Goal: Information Seeking & Learning: Find specific fact

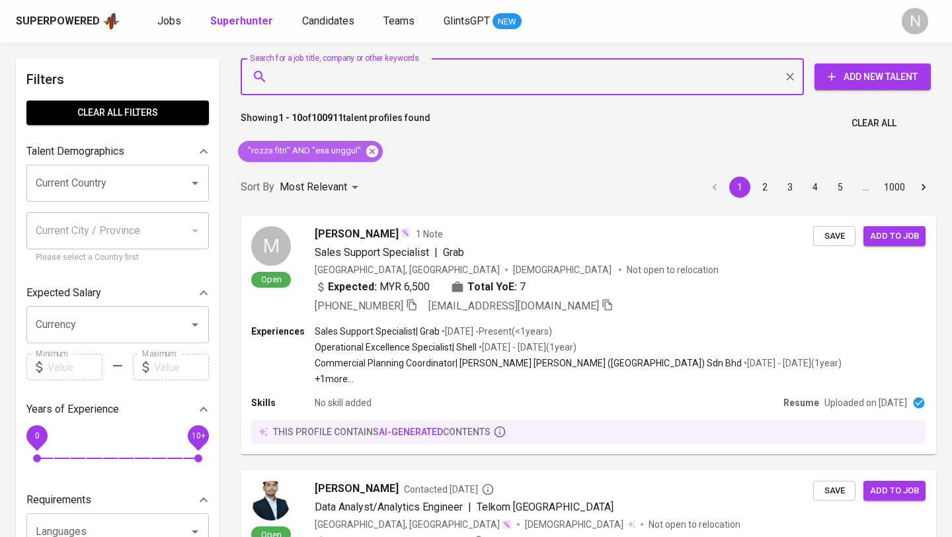
click at [367, 149] on icon at bounding box center [372, 151] width 15 height 15
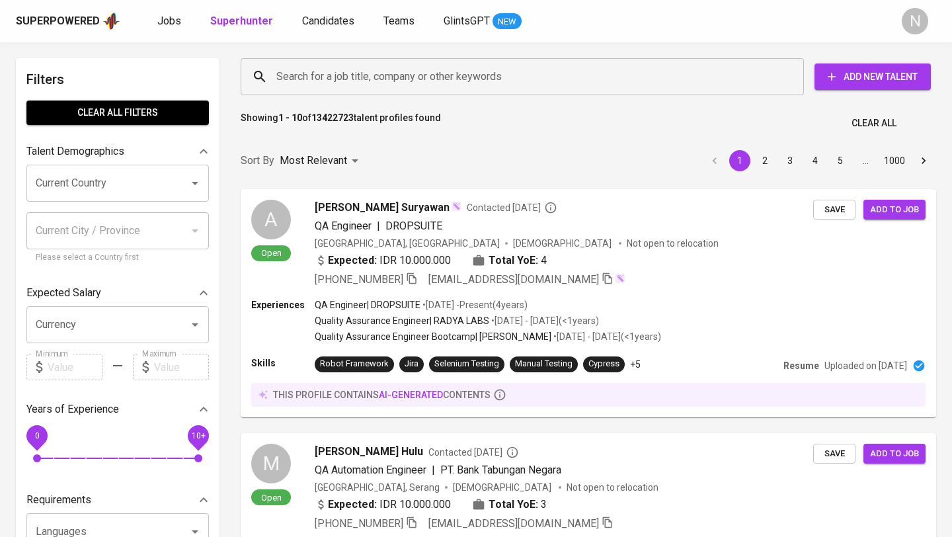
click at [355, 83] on input "Search for a job title, company or other keywords" at bounding box center [525, 76] width 505 height 25
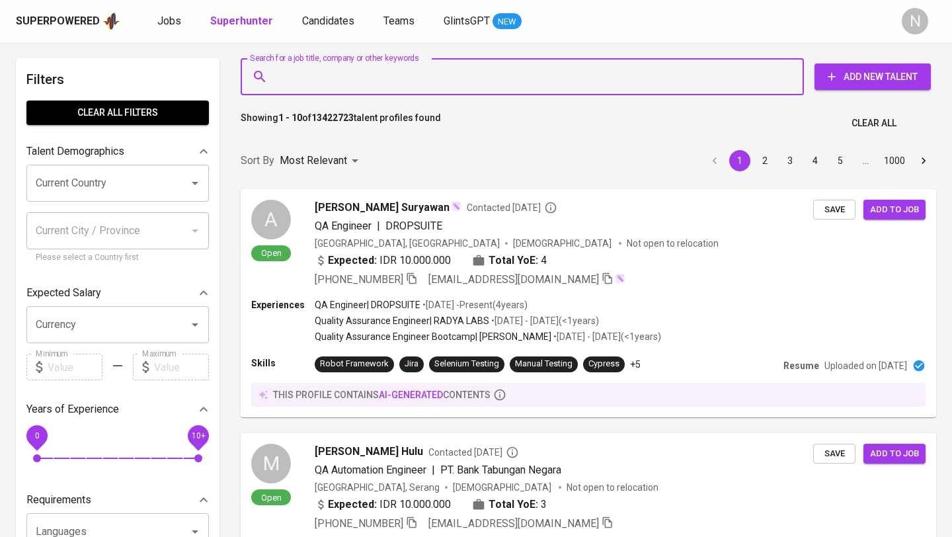
click at [355, 83] on input "Search for a job title, company or other keywords" at bounding box center [525, 76] width 505 height 25
paste input "[EMAIL_ADDRESS][DOMAIN_NAME]"
type input "[EMAIL_ADDRESS][DOMAIN_NAME]"
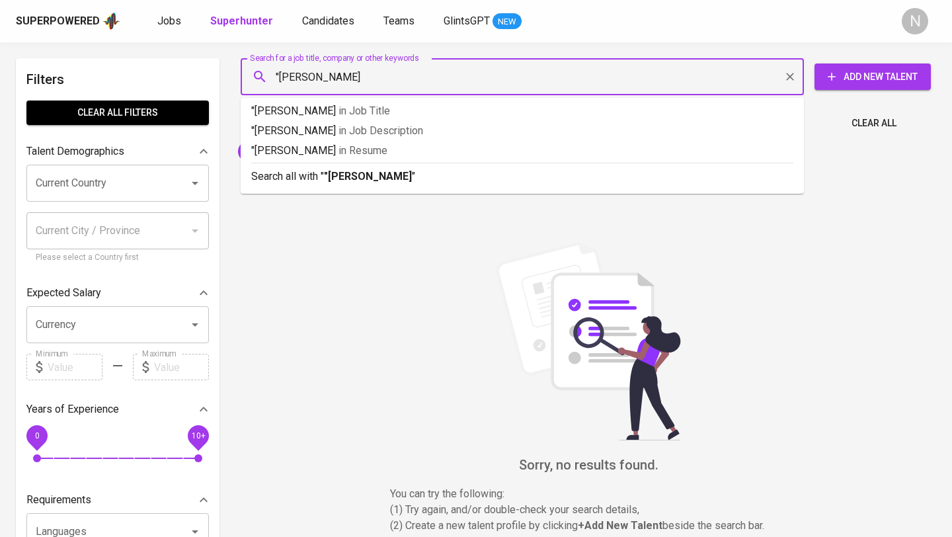
type input ""afri niko""
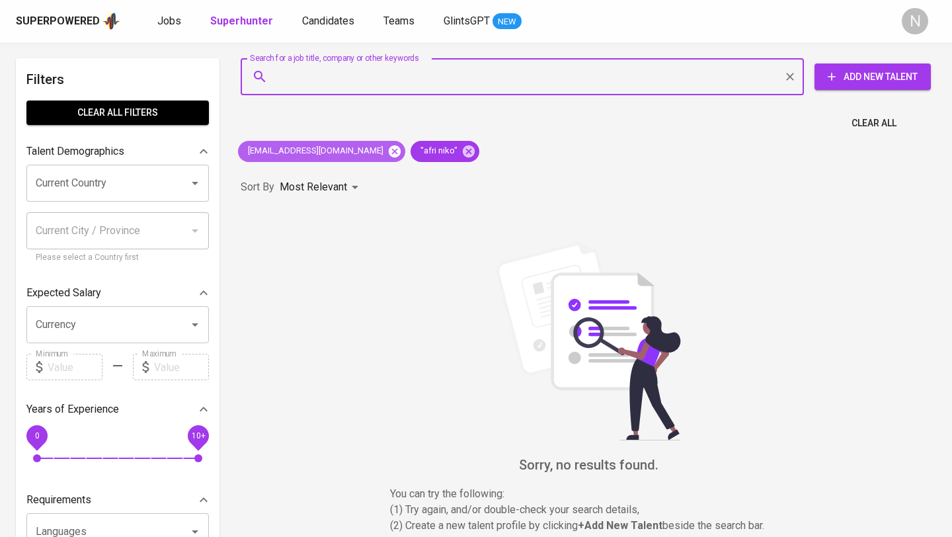
click at [389, 153] on icon at bounding box center [395, 151] width 12 height 12
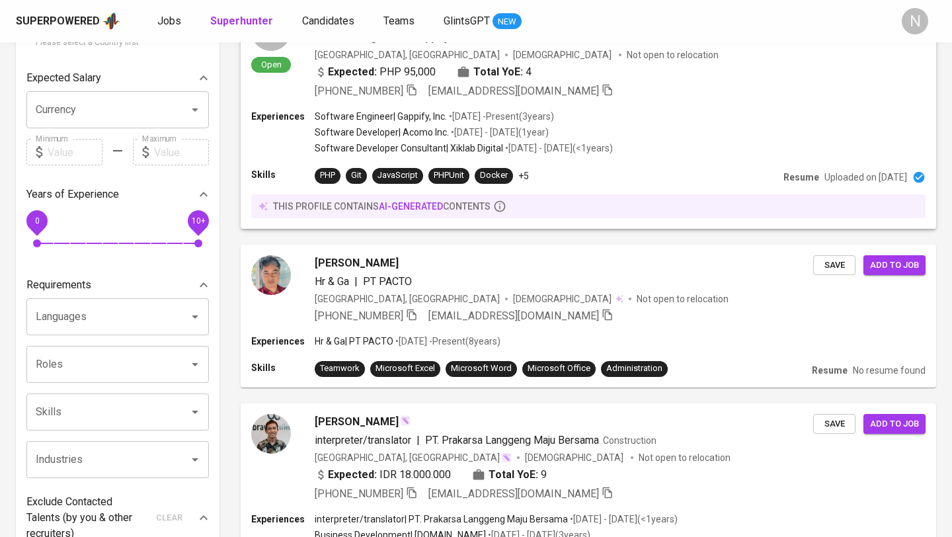
scroll to position [218, 0]
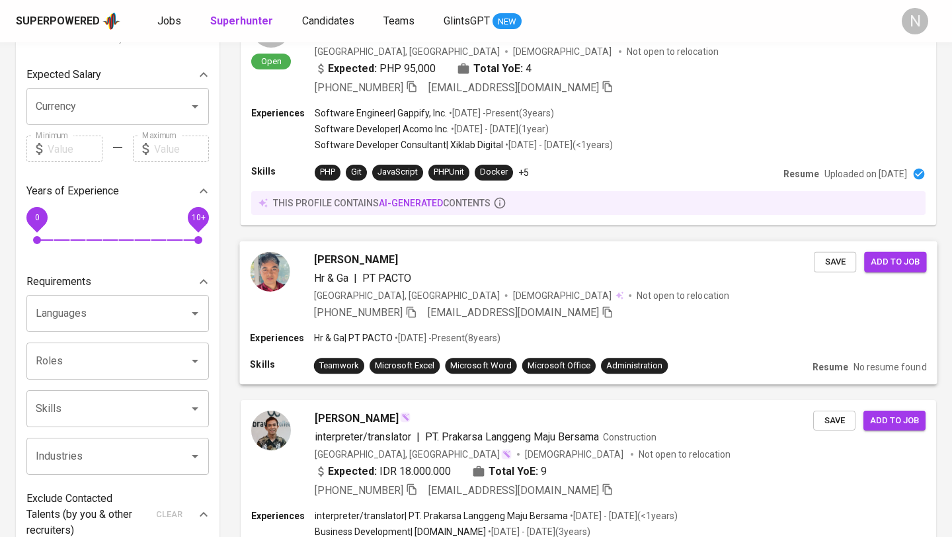
click at [459, 258] on div "[PERSON_NAME]" at bounding box center [564, 259] width 500 height 16
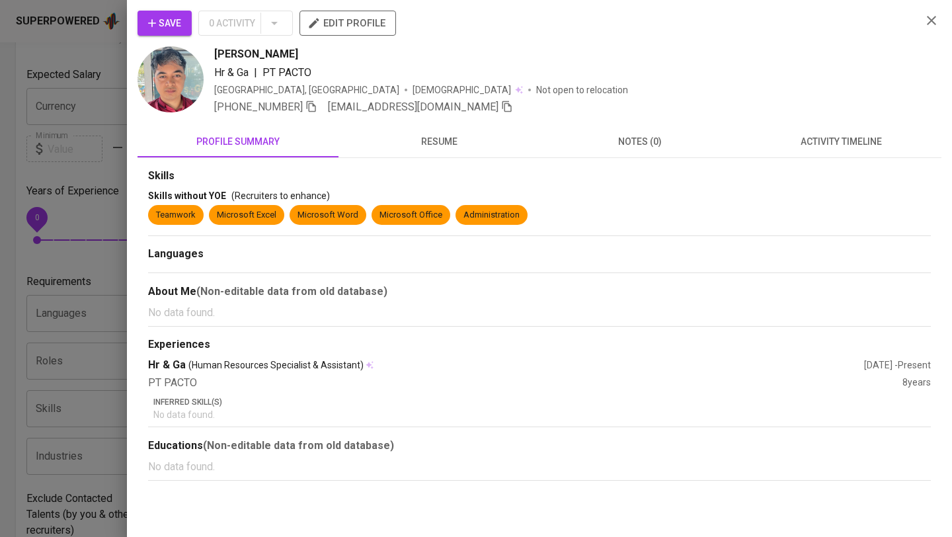
click at [438, 137] on span "resume" at bounding box center [438, 142] width 185 height 17
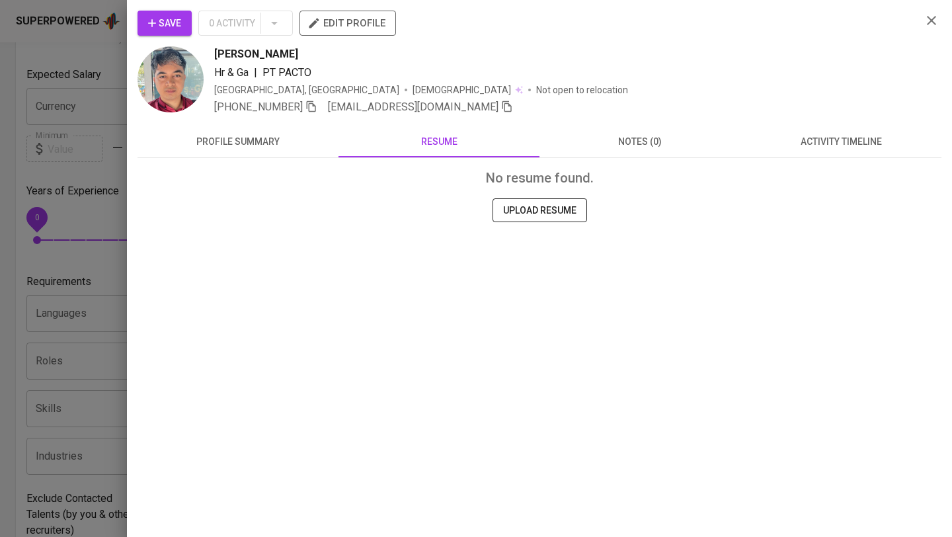
click at [315, 106] on icon "button" at bounding box center [311, 106] width 9 height 11
